Goal: Task Accomplishment & Management: Manage account settings

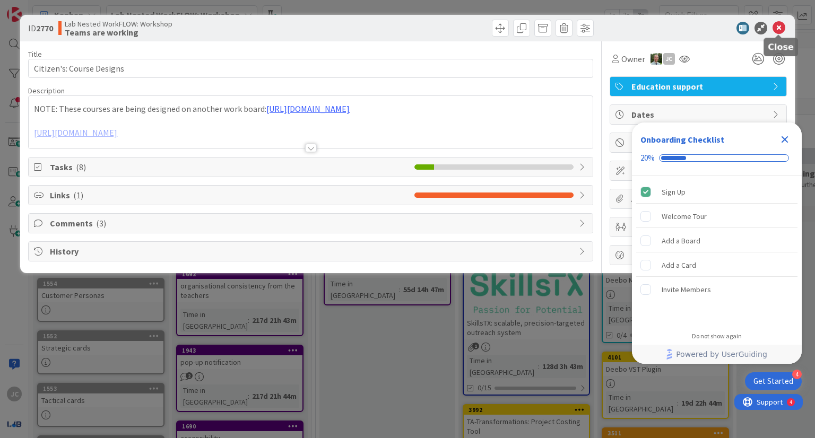
click at [779, 32] on icon at bounding box center [779, 28] width 13 height 13
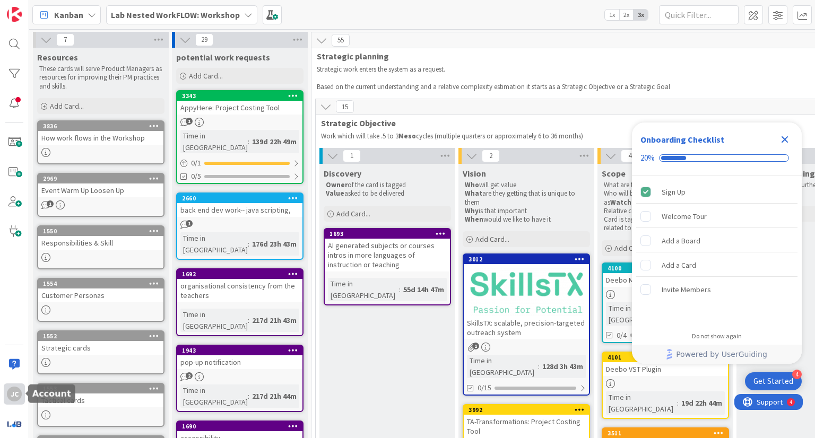
click at [19, 394] on div "JC" at bounding box center [14, 394] width 15 height 15
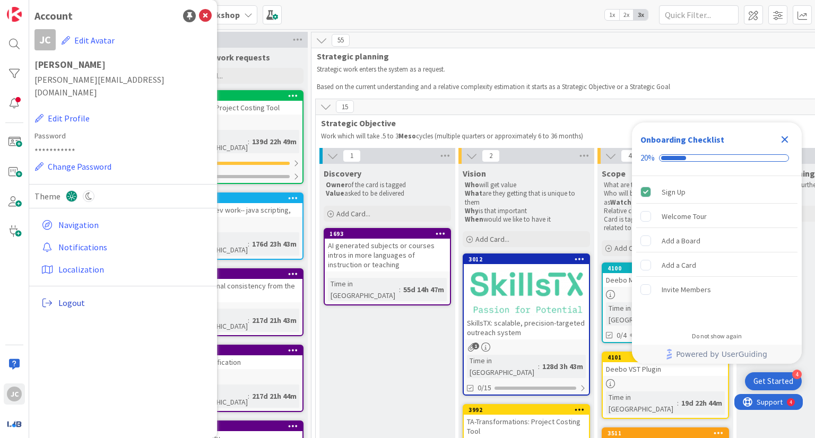
click at [58, 297] on span "Logout" at bounding box center [132, 303] width 149 height 13
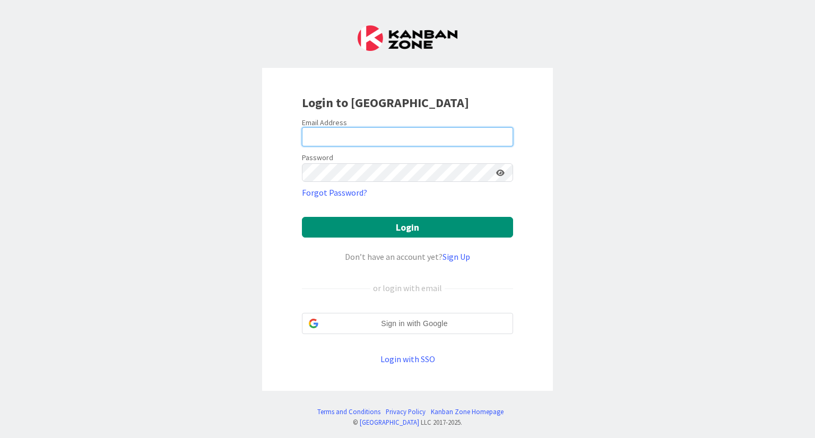
type input "[PERSON_NAME][EMAIL_ADDRESS][DOMAIN_NAME]"
drag, startPoint x: 424, startPoint y: 139, endPoint x: 295, endPoint y: 136, distance: 129.5
click at [295, 136] on div "Login to [GEOGRAPHIC_DATA] Email Address [PERSON_NAME][EMAIL_ADDRESS][DOMAIN_NA…" at bounding box center [407, 230] width 291 height 324
type input "[EMAIL_ADDRESS][DOMAIN_NAME]"
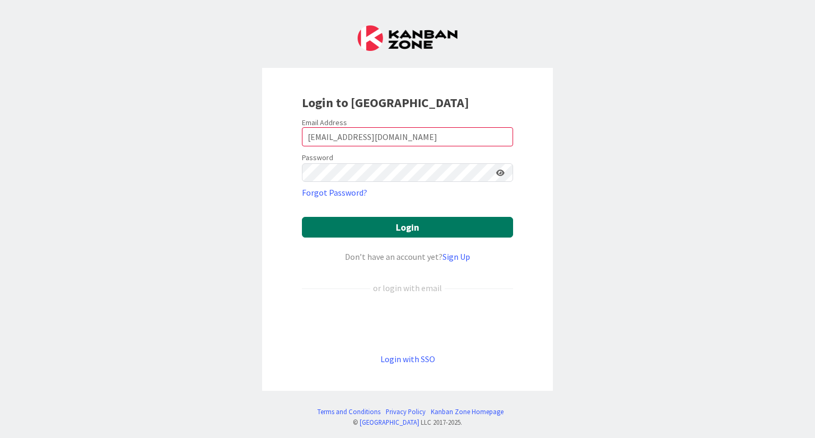
click at [393, 222] on button "Login" at bounding box center [407, 227] width 211 height 21
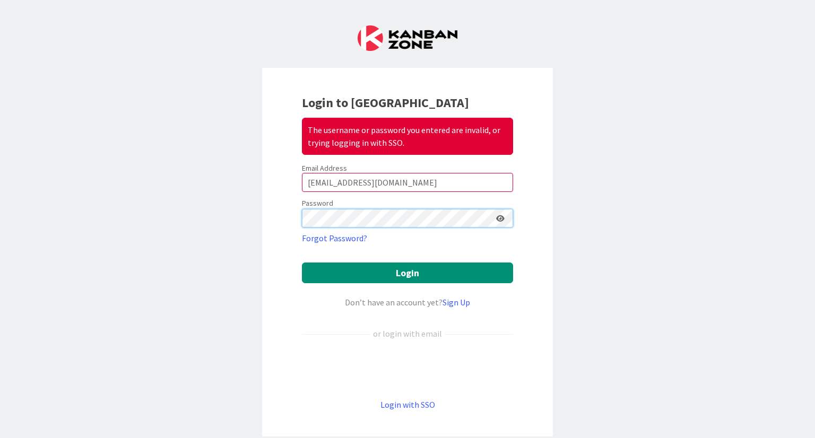
click at [302, 263] on button "Login" at bounding box center [407, 273] width 211 height 21
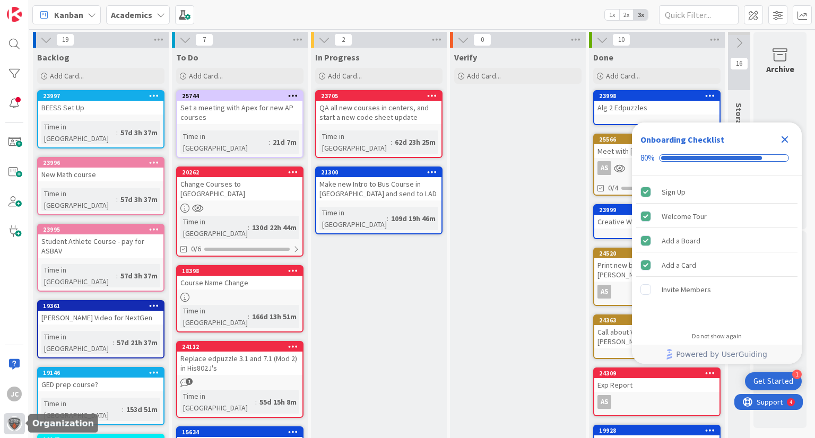
click at [15, 414] on div at bounding box center [14, 423] width 21 height 21
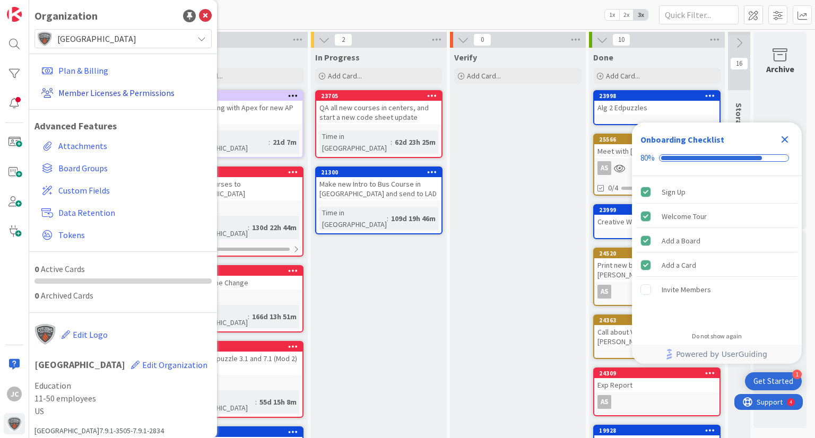
click at [96, 96] on link "Member Licenses & Permissions" at bounding box center [124, 92] width 175 height 19
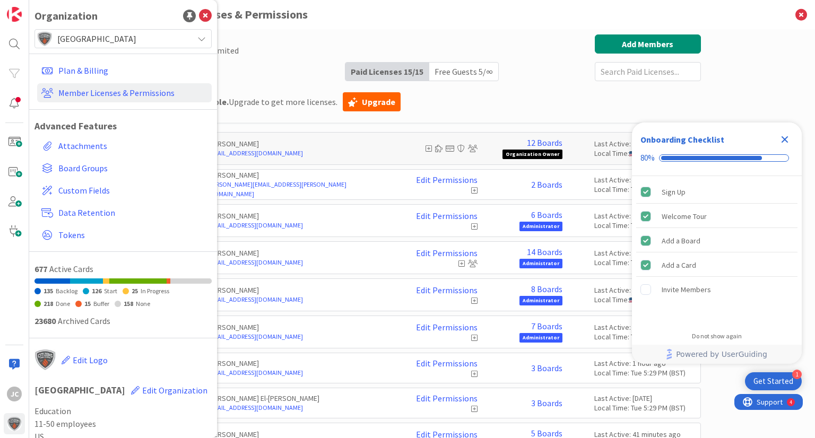
click at [784, 139] on icon "Close Checklist" at bounding box center [785, 139] width 7 height 7
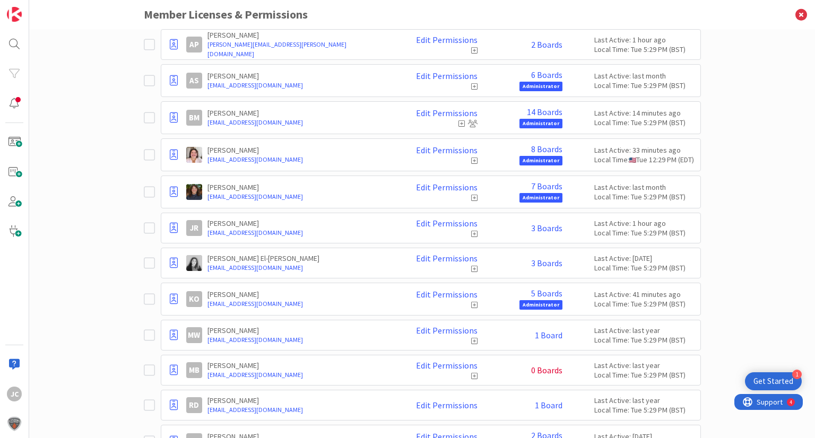
scroll to position [168, 0]
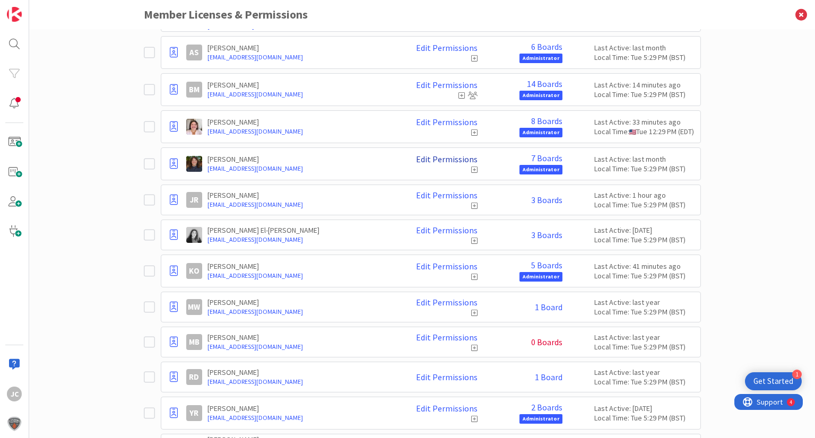
click at [456, 159] on link "Edit Permissions" at bounding box center [447, 159] width 62 height 10
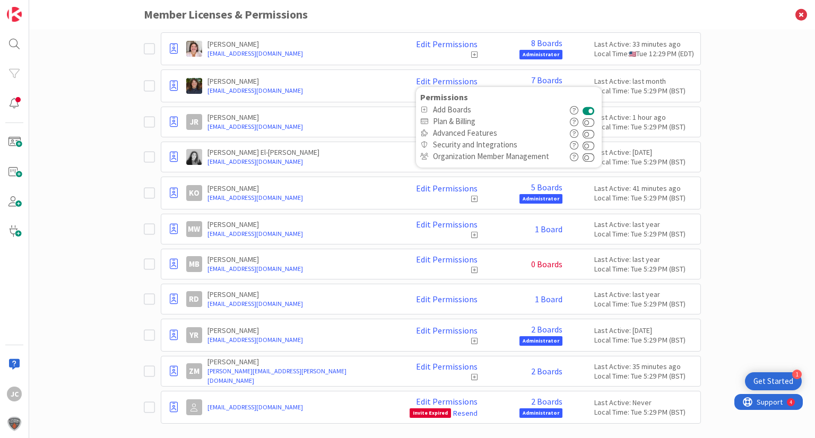
scroll to position [258, 0]
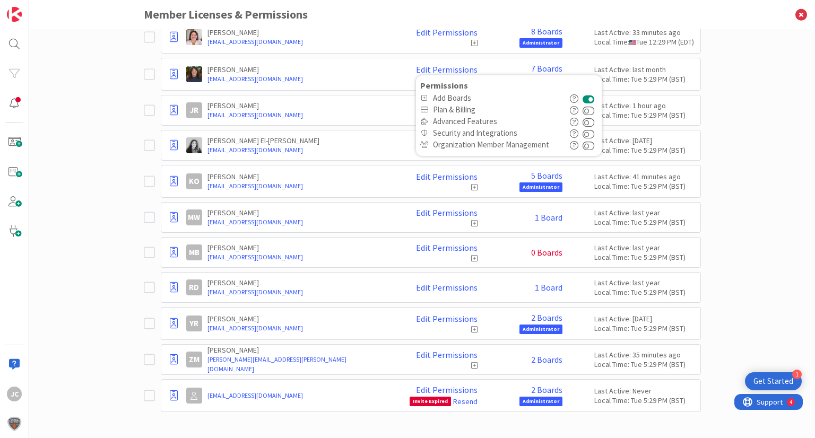
click at [145, 248] on icon at bounding box center [152, 252] width 16 height 13
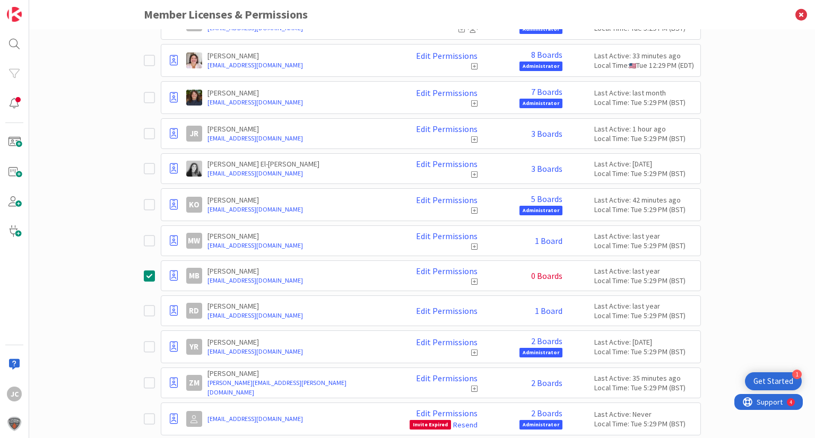
scroll to position [281, 0]
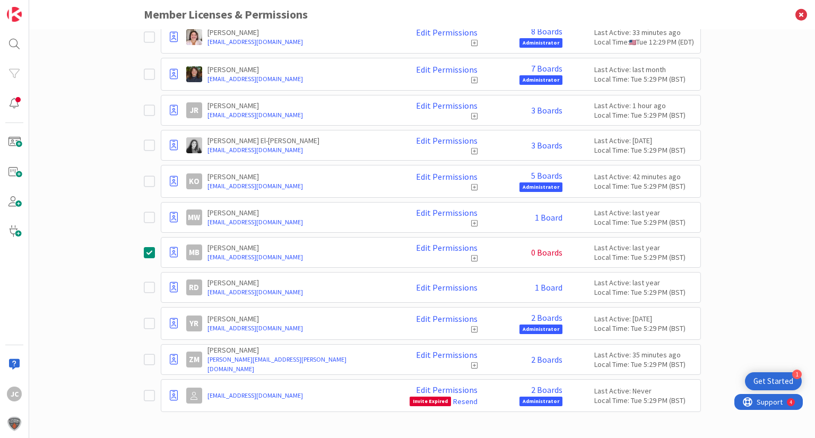
click at [144, 390] on icon at bounding box center [152, 396] width 16 height 13
click at [148, 213] on icon at bounding box center [152, 217] width 16 height 13
click at [146, 73] on icon at bounding box center [152, 74] width 16 height 13
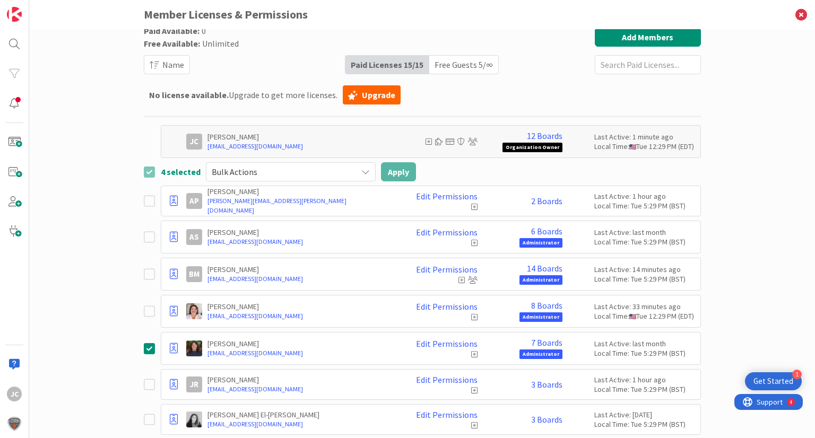
scroll to position [0, 0]
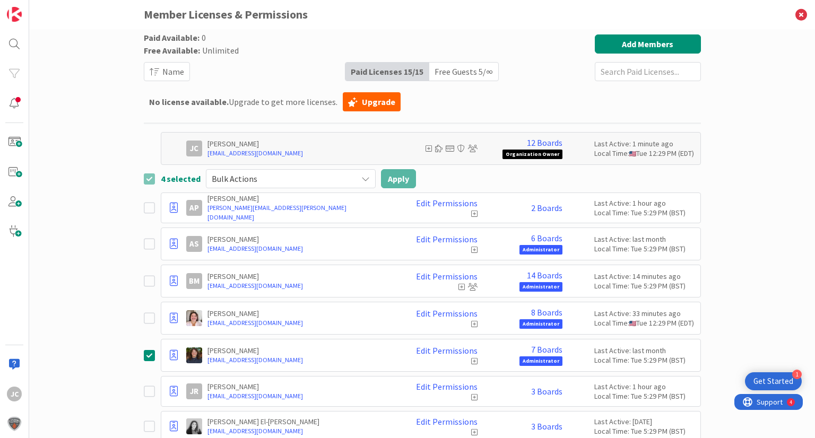
click at [471, 361] on icon at bounding box center [474, 361] width 6 height 7
click at [471, 360] on icon at bounding box center [474, 361] width 6 height 7
click at [361, 181] on icon at bounding box center [365, 179] width 8 height 8
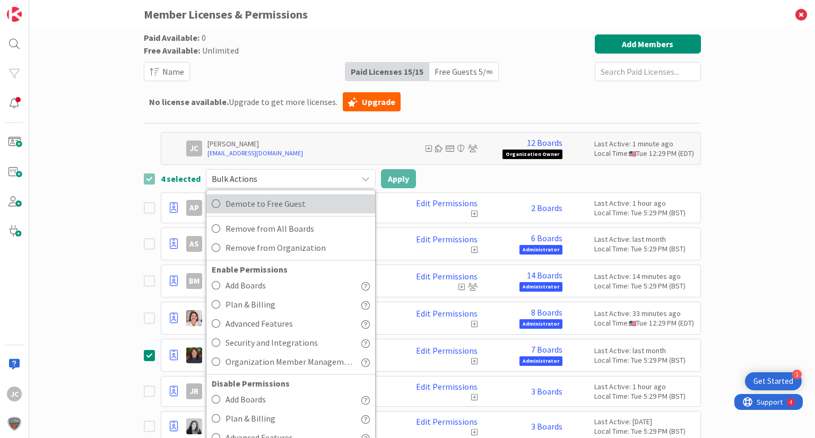
click at [297, 202] on span "Demote to Free Guest" at bounding box center [298, 204] width 144 height 16
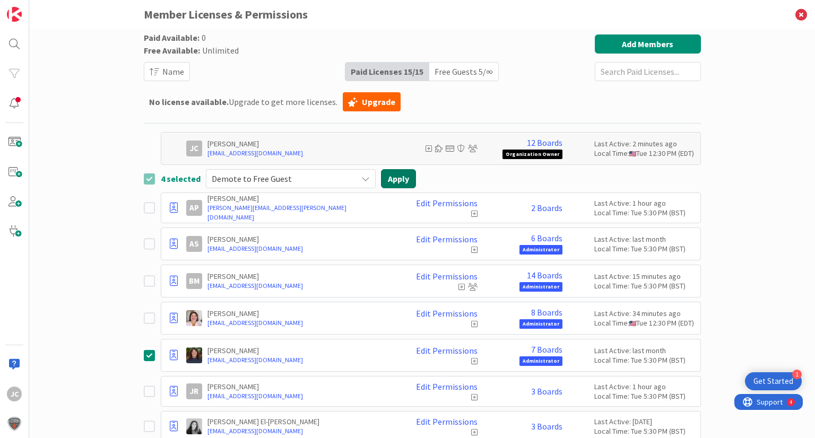
click at [387, 181] on button "Apply" at bounding box center [398, 178] width 35 height 19
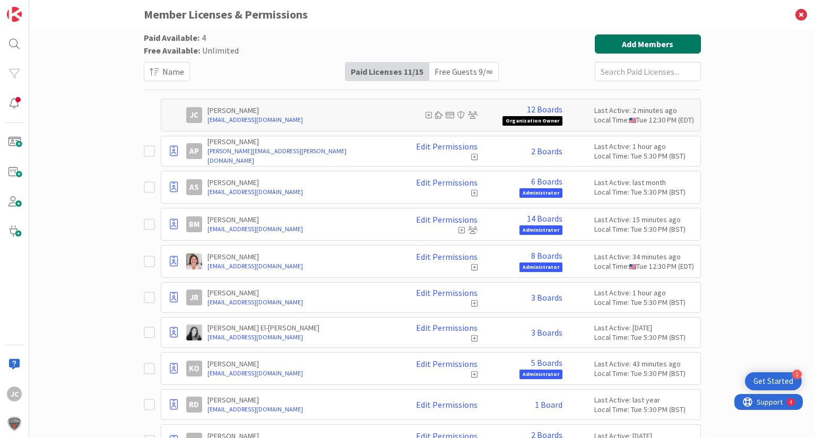
click at [617, 49] on button "Add Members" at bounding box center [648, 43] width 106 height 19
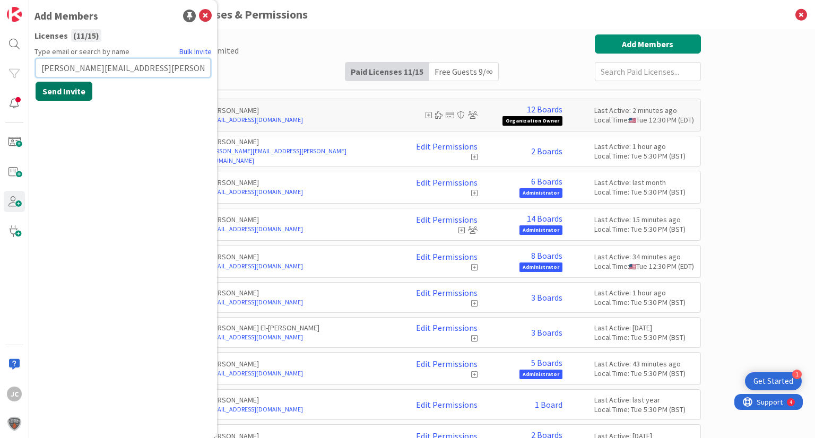
type input "[PERSON_NAME][EMAIL_ADDRESS][PERSON_NAME][DOMAIN_NAME]"
click at [73, 92] on button "Send Invite" at bounding box center [64, 91] width 57 height 19
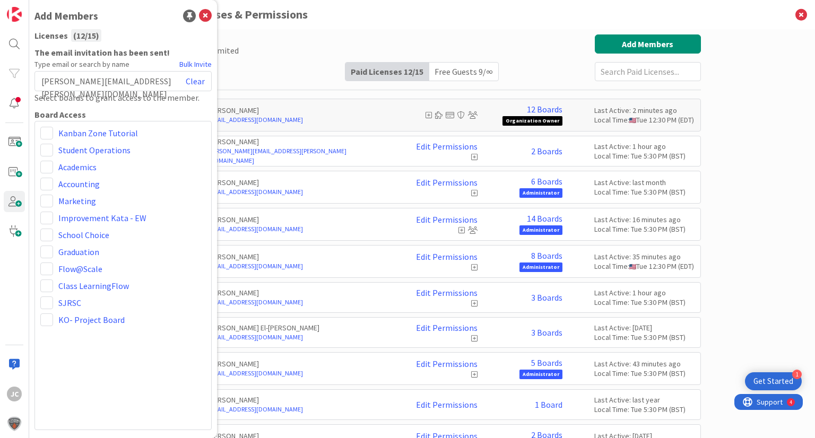
click at [57, 201] on div "Marketing" at bounding box center [123, 201] width 166 height 13
click at [51, 201] on span at bounding box center [46, 201] width 13 height 13
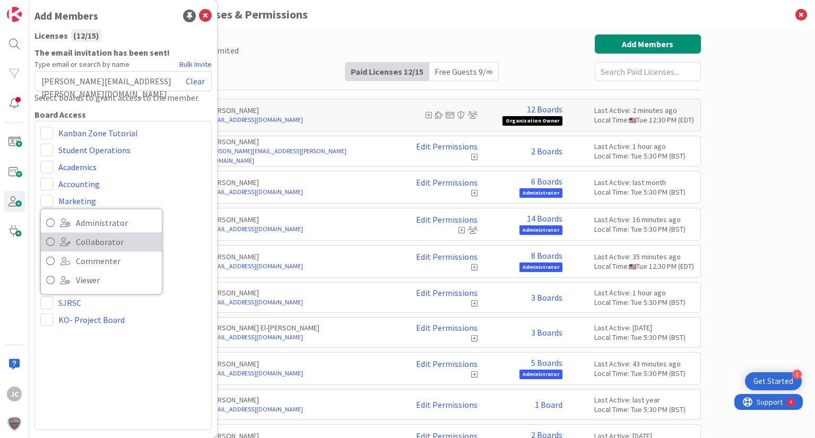
click at [51, 237] on icon at bounding box center [50, 242] width 8 height 16
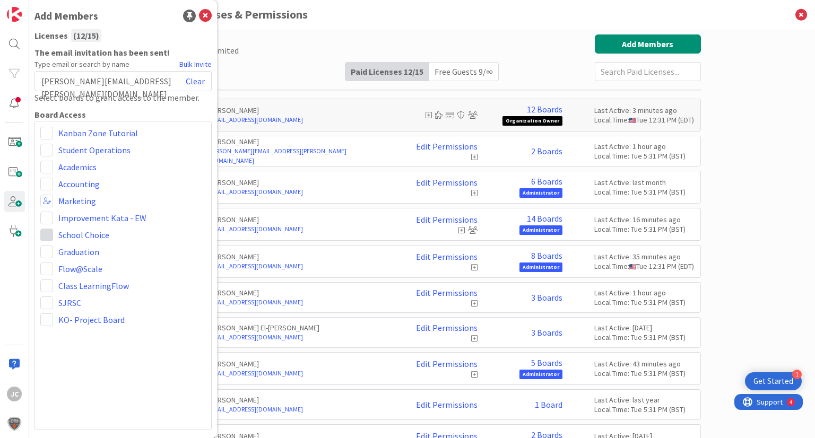
click at [44, 232] on span at bounding box center [46, 235] width 13 height 13
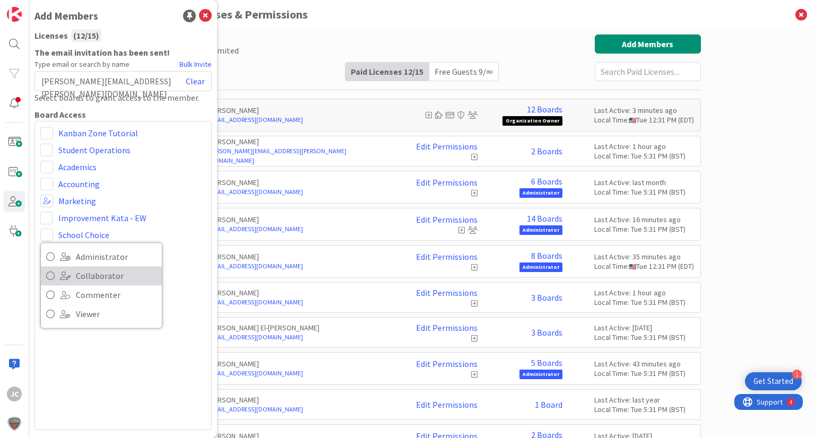
click at [62, 270] on link "Collaborator" at bounding box center [101, 275] width 121 height 19
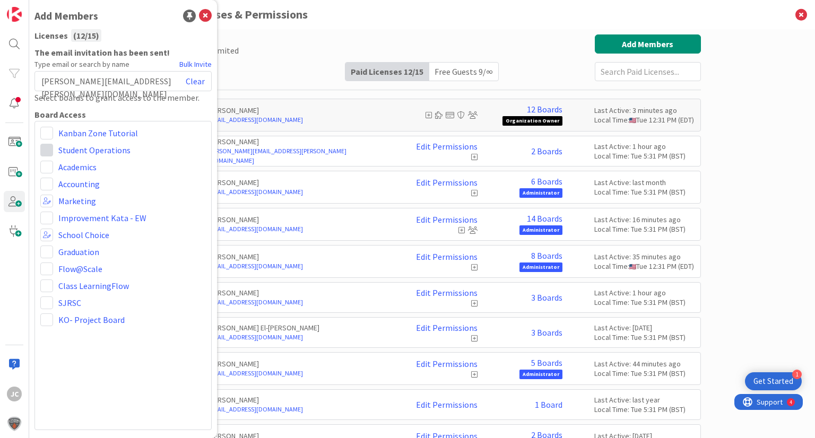
click at [50, 153] on span at bounding box center [46, 150] width 13 height 13
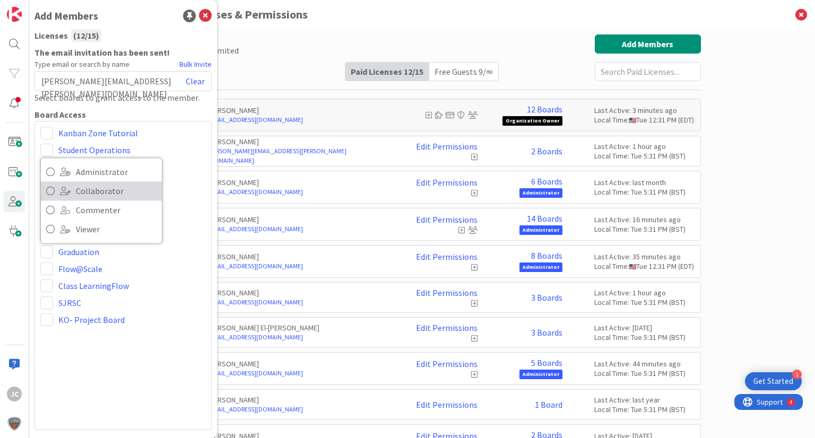
click at [70, 185] on link "Collaborator" at bounding box center [101, 190] width 121 height 19
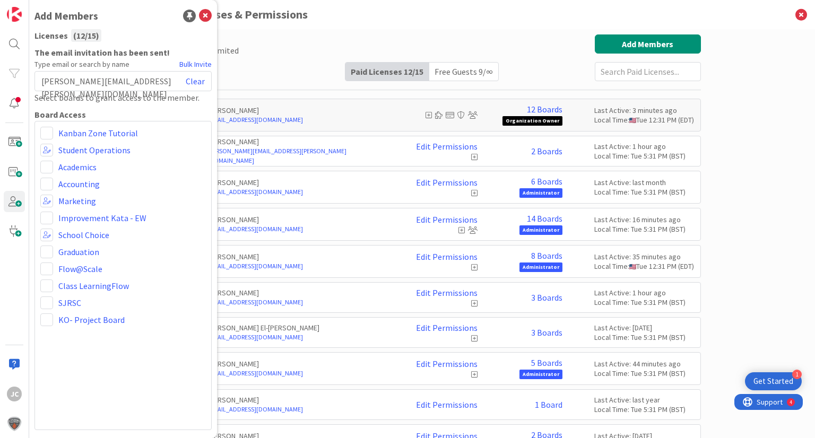
scroll to position [118, 0]
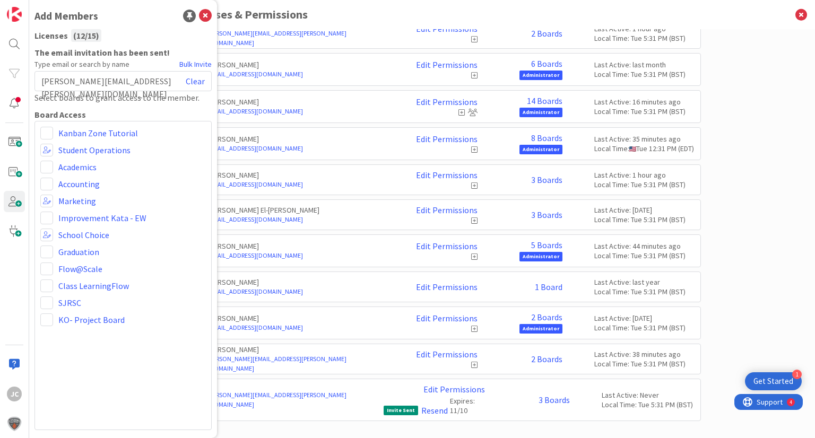
click at [761, 171] on div "Paid Available: 3 Free Available: Unlimited Name Paid Licenses 12 / 15 Free Gue…" at bounding box center [422, 233] width 786 height 409
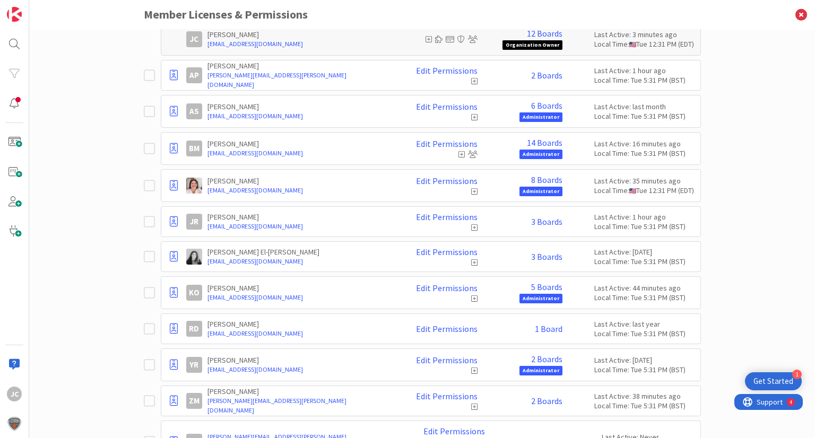
scroll to position [34, 0]
